Goal: Information Seeking & Learning: Understand process/instructions

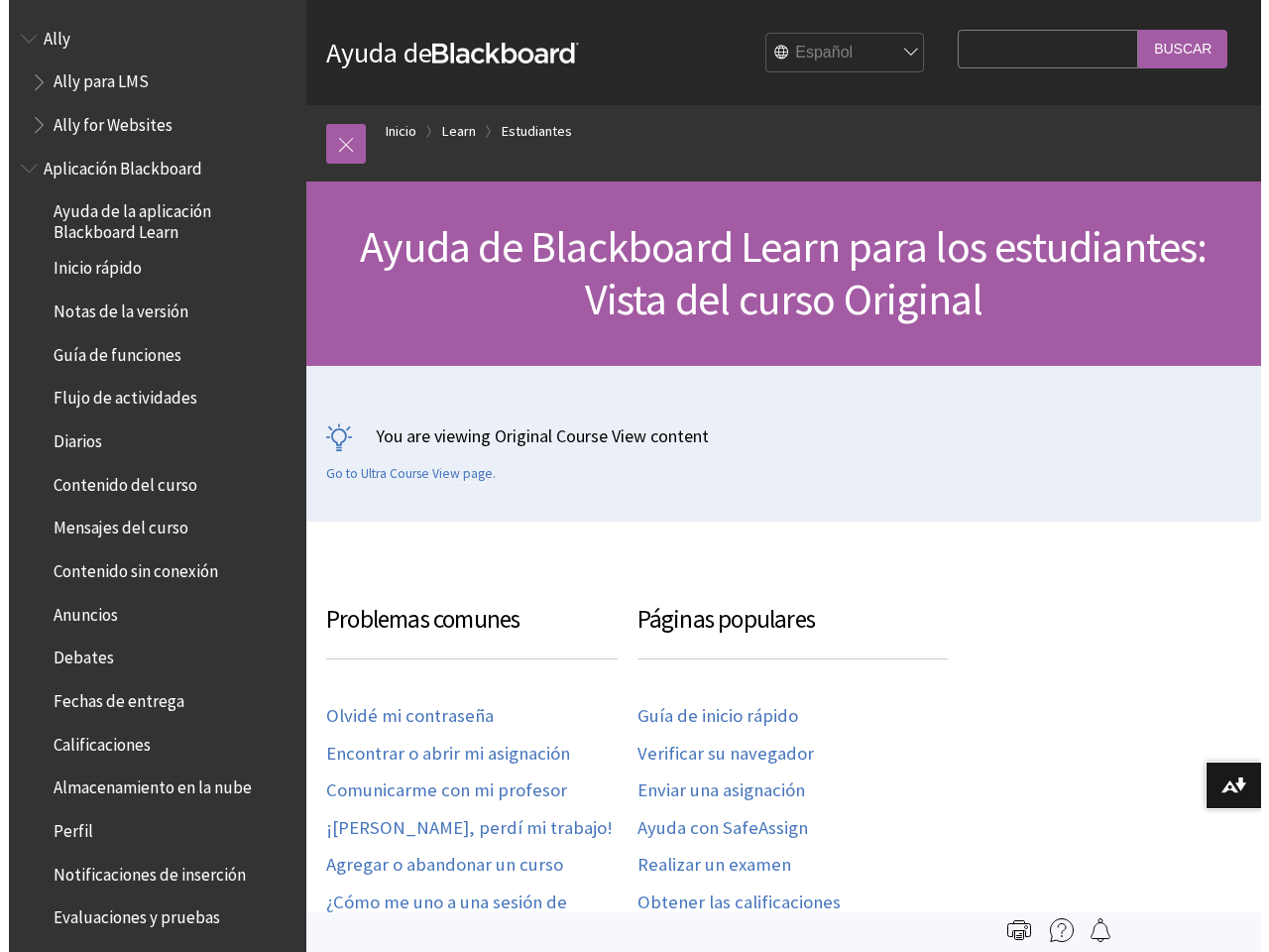
scroll to position [2123, 0]
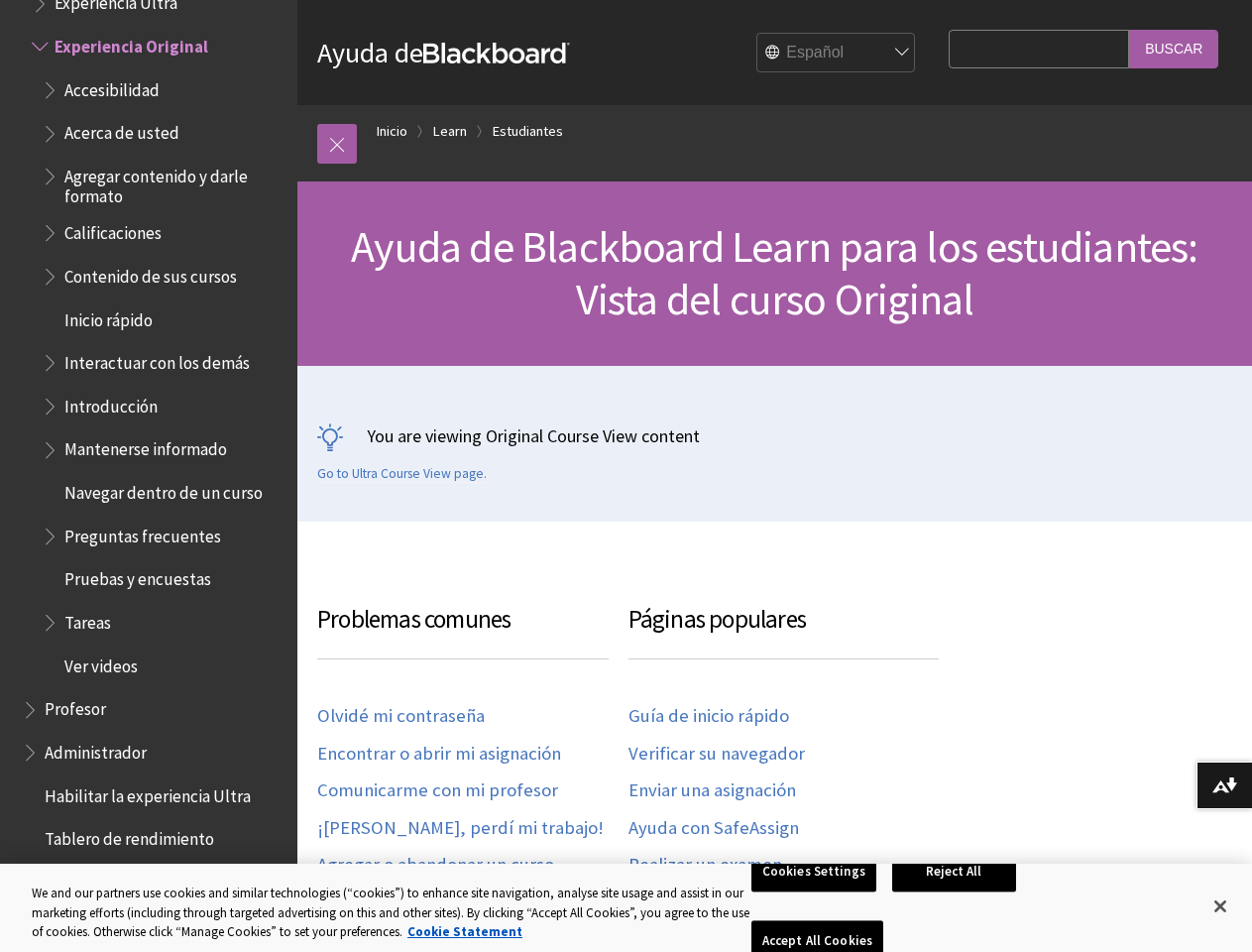
click at [626, 476] on div "You are viewing Original Course View content Go to Ultra Course View page." at bounding box center [775, 453] width 915 height 59
click at [337, 144] on link at bounding box center [338, 144] width 40 height 40
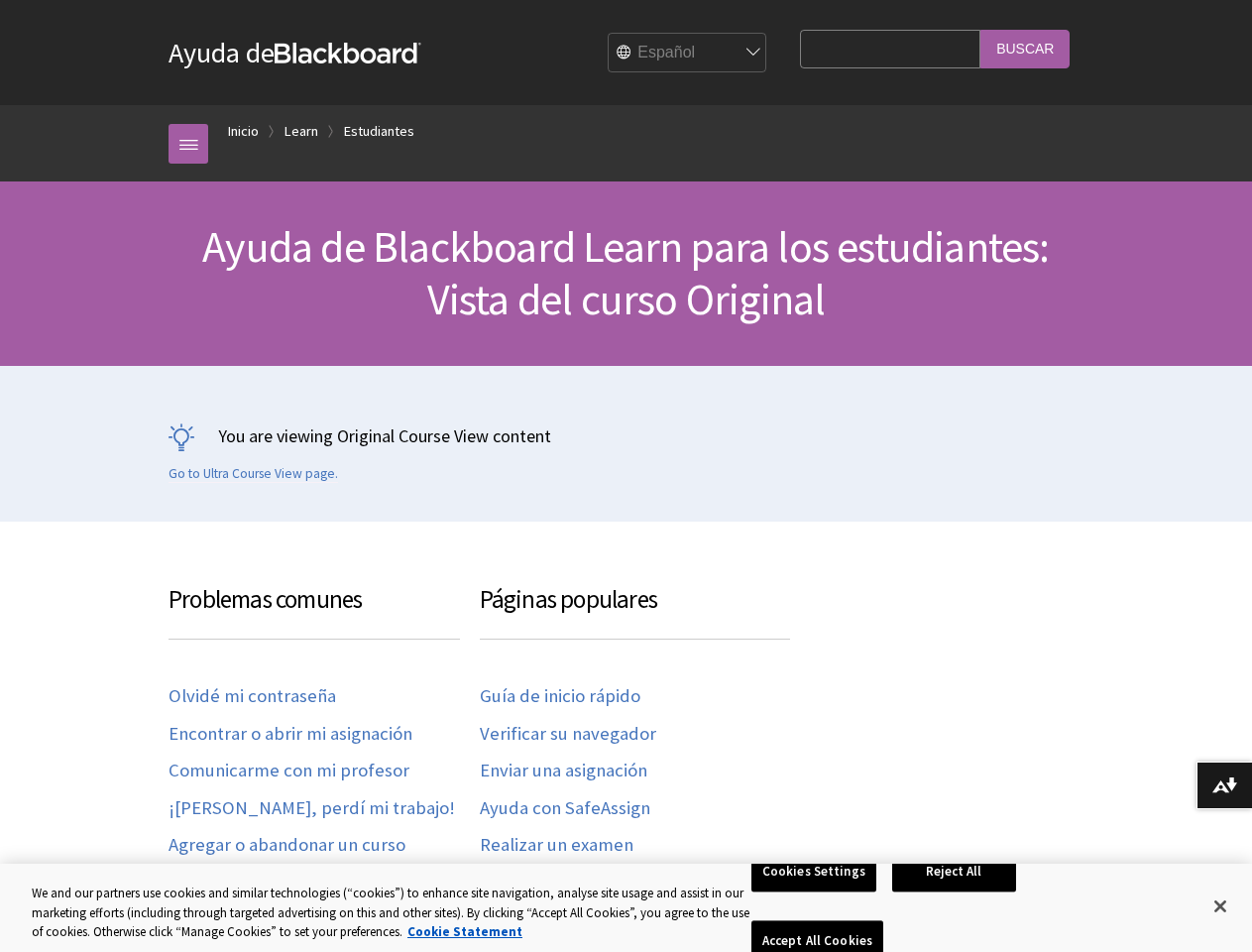
click at [140, 428] on div "Ayuda de Blackboard Ayuda de Bb English عربية Català Cymraeg [PERSON_NAME] Espa…" at bounding box center [626, 261] width 1252 height 521
click at [1225, 785] on button "Descargar formatos alternativos..." at bounding box center [1225, 785] width 56 height 48
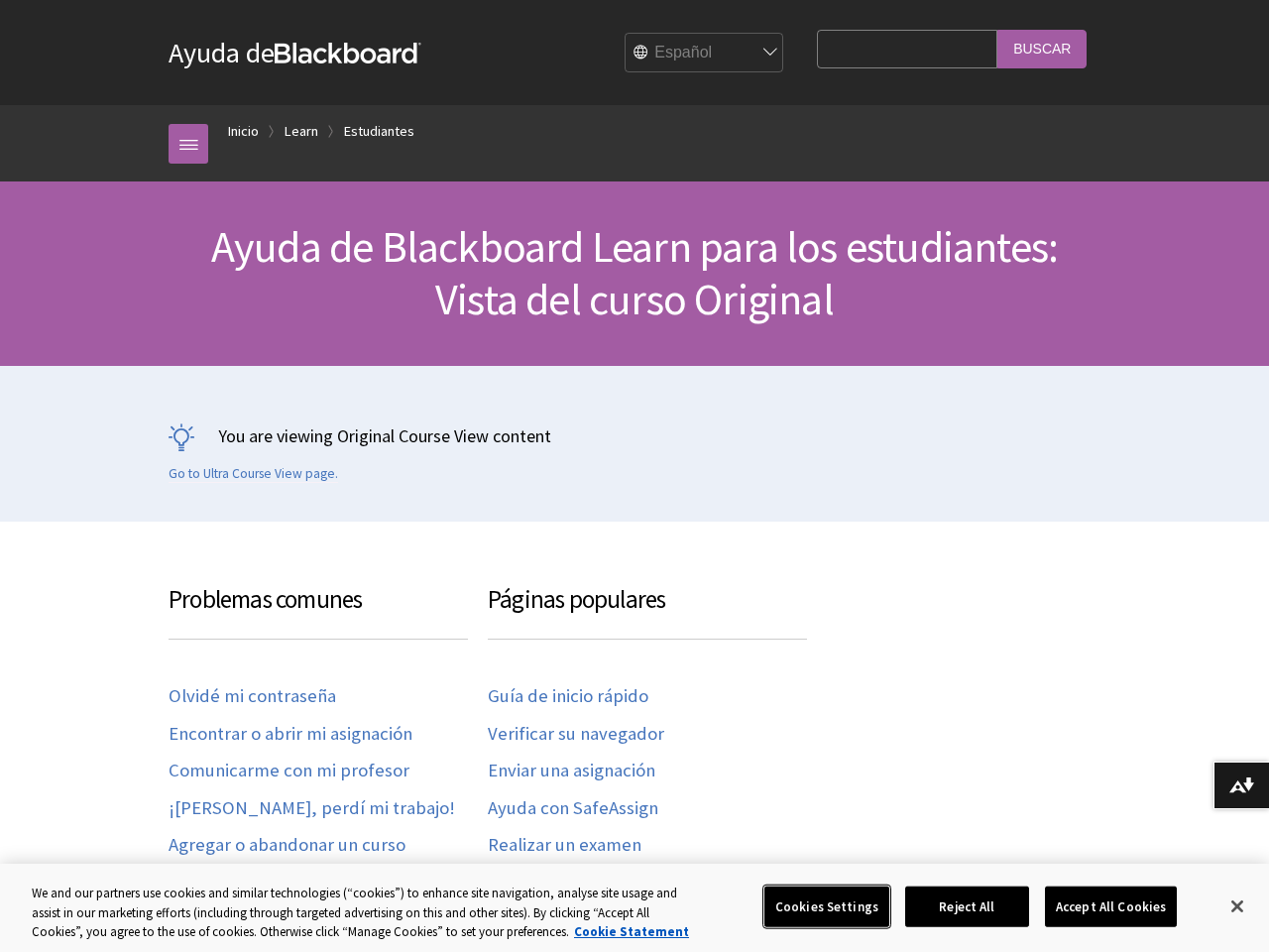
click at [817, 906] on button "Cookies Settings" at bounding box center [826, 906] width 125 height 42
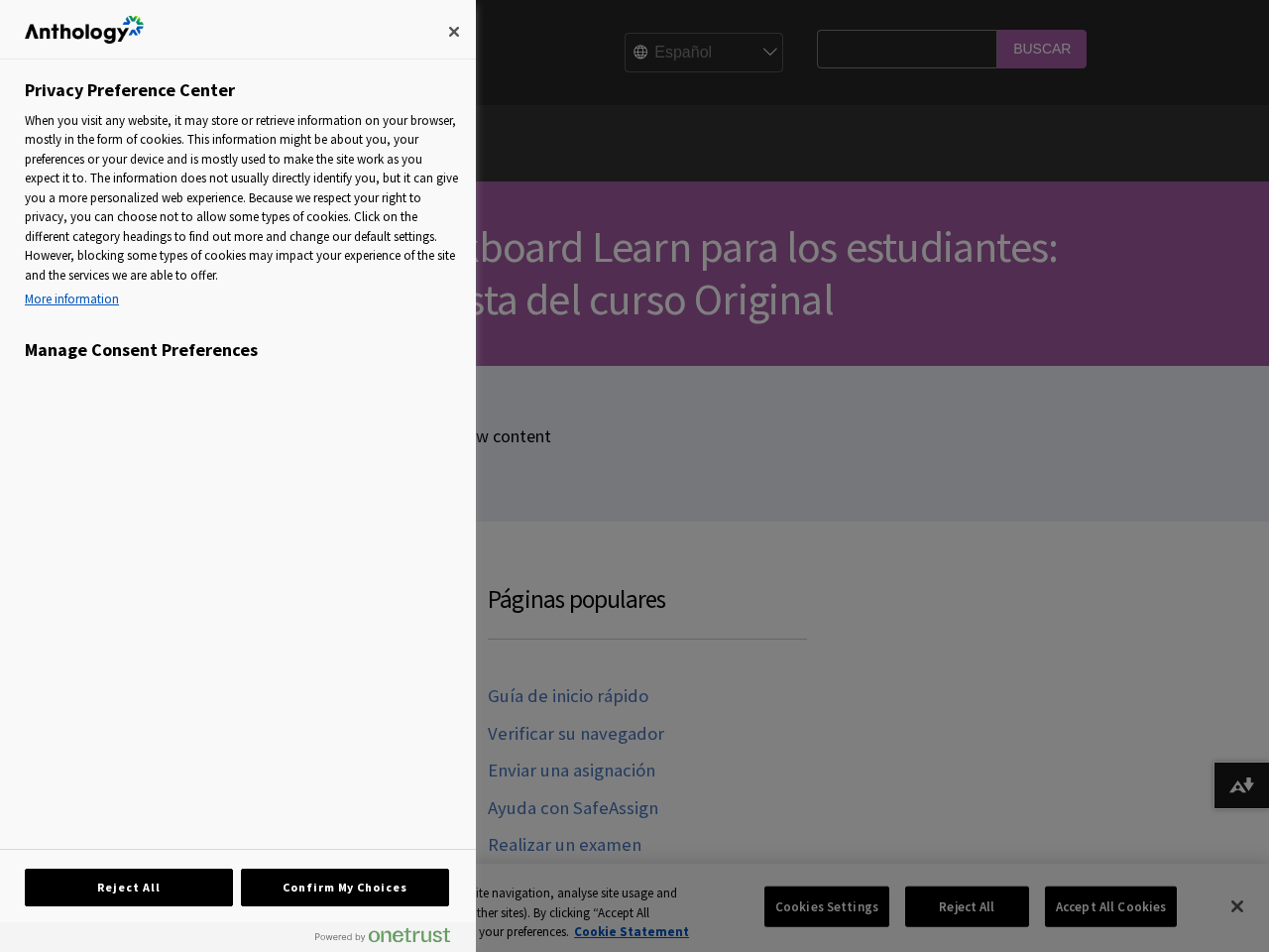
click at [958, 906] on div at bounding box center [634, 476] width 1269 height 952
click at [1098, 906] on div at bounding box center [634, 476] width 1269 height 952
click at [1221, 906] on div at bounding box center [634, 476] width 1269 height 952
